Goal: Task Accomplishment & Management: Manage account settings

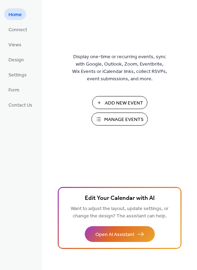
click at [117, 119] on span "Manage Events" at bounding box center [123, 119] width 39 height 7
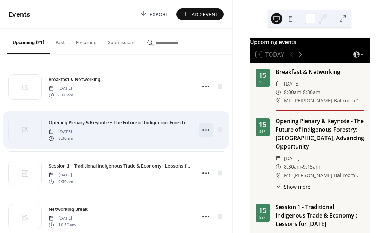
click at [208, 130] on circle at bounding box center [208, 129] width 1 height 1
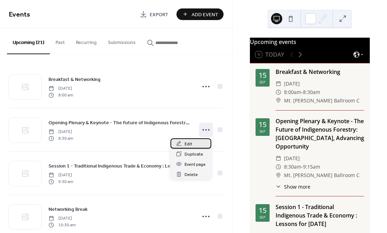
click at [200, 144] on div "Edit" at bounding box center [190, 143] width 41 height 10
